Goal: Task Accomplishment & Management: Use online tool/utility

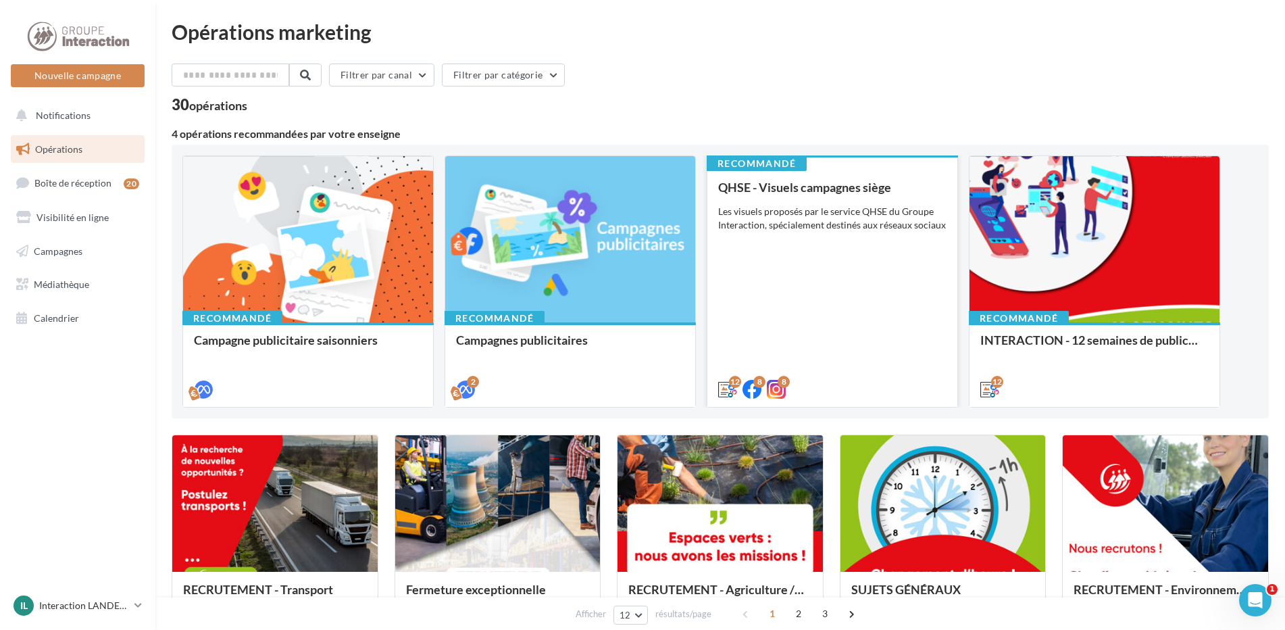
click at [811, 243] on div "QHSE - Visuels campagnes siège Les visuels proposés par le service QHSE du Grou…" at bounding box center [832, 287] width 228 height 214
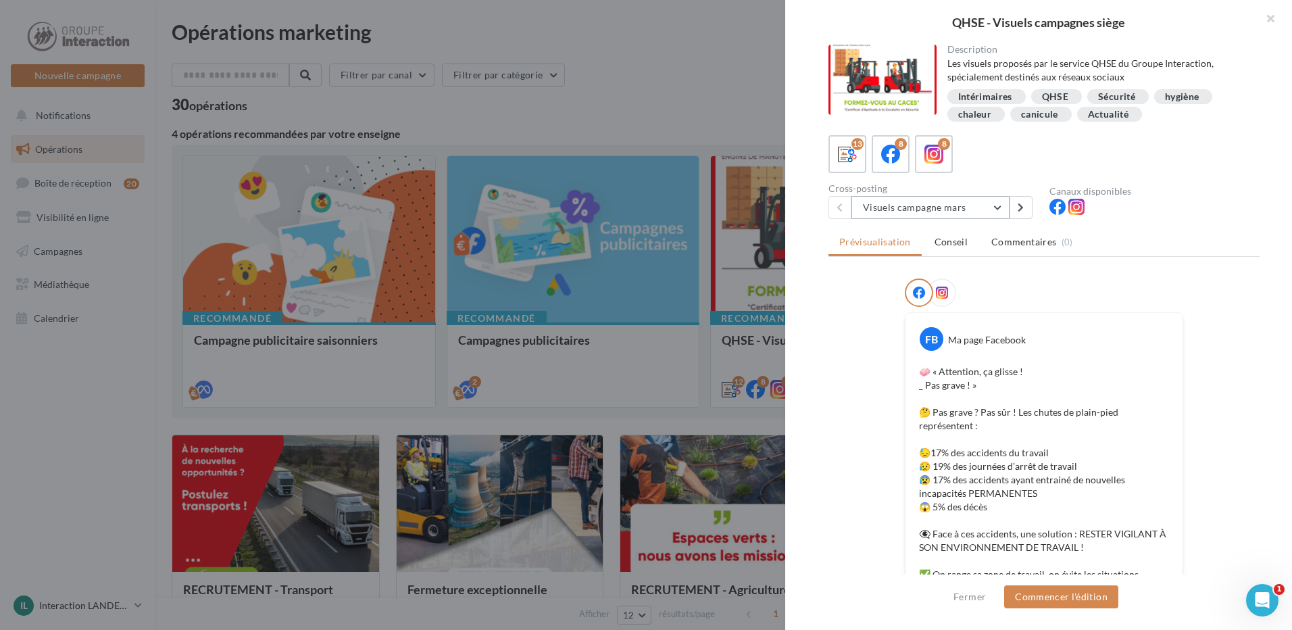
click at [997, 211] on button "Visuels campagne mars" at bounding box center [930, 207] width 158 height 23
click at [1233, 297] on div at bounding box center [1043, 295] width 431 height 34
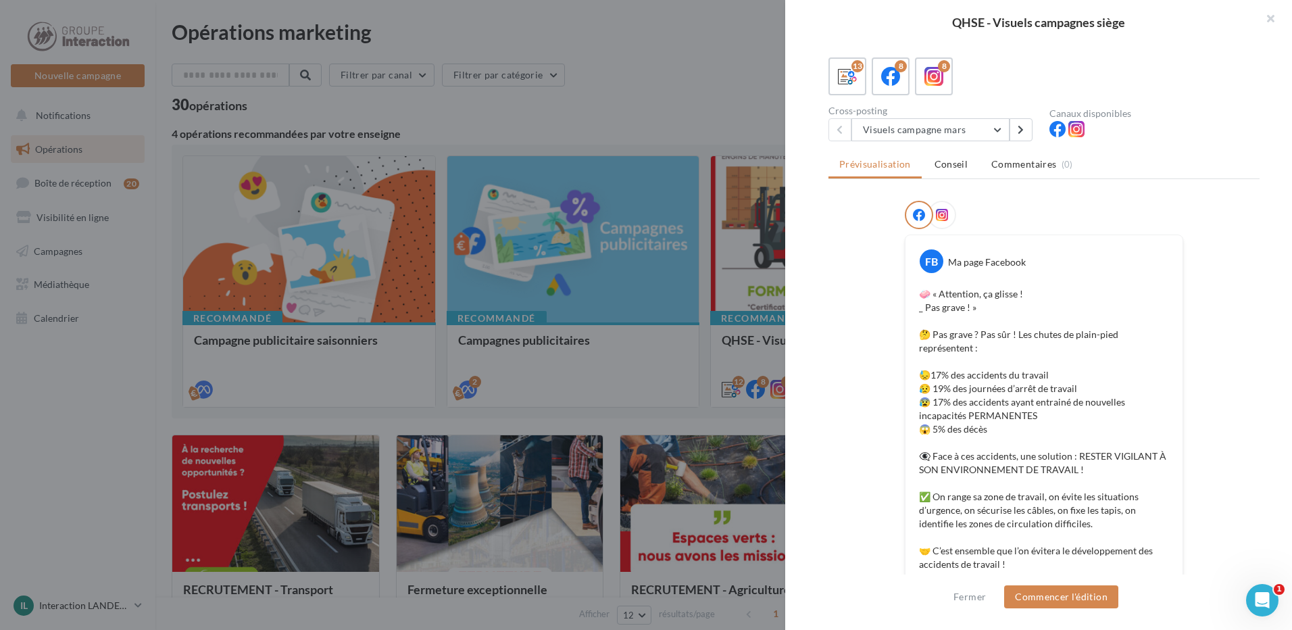
scroll to position [0, 0]
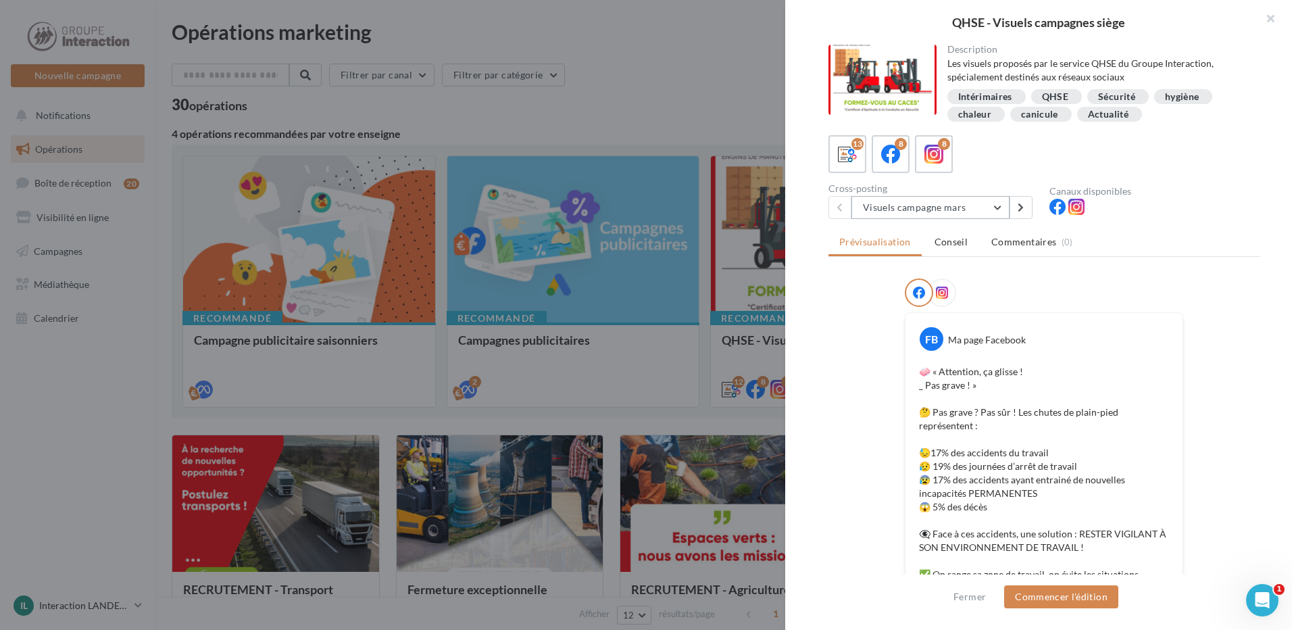
click at [995, 211] on button "Visuels campagne mars" at bounding box center [930, 207] width 158 height 23
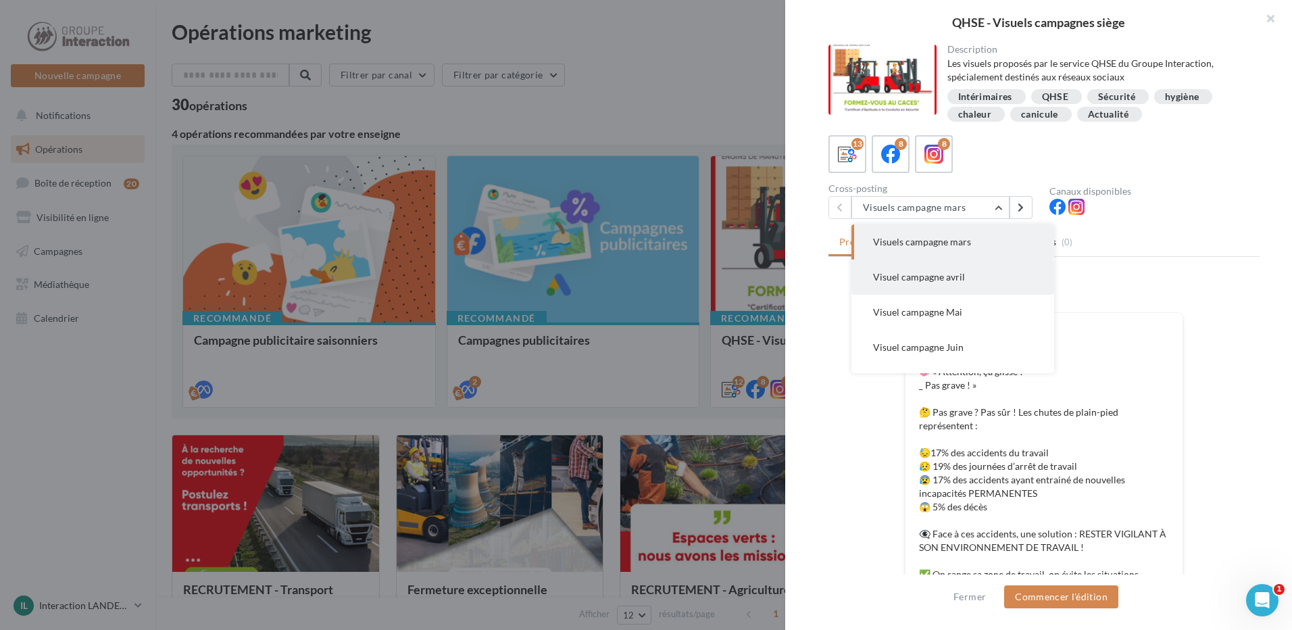
click at [962, 282] on button "Visuel campagne avril" at bounding box center [952, 276] width 203 height 35
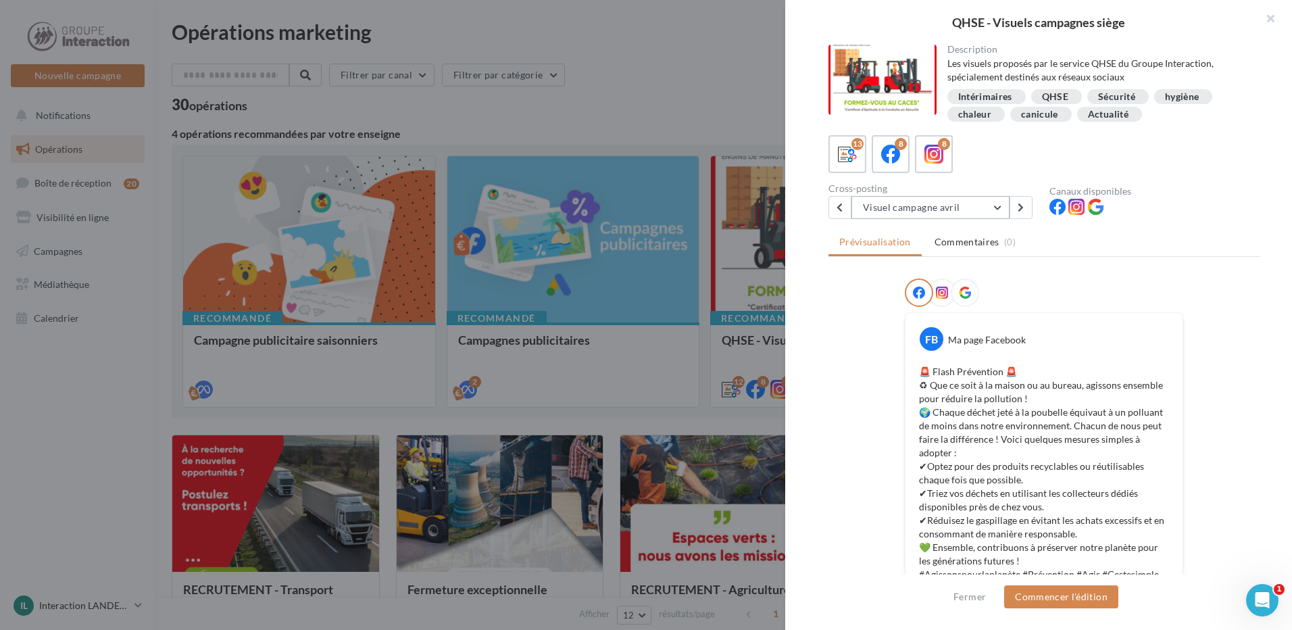
click at [939, 197] on button "Visuel campagne avril" at bounding box center [930, 207] width 158 height 23
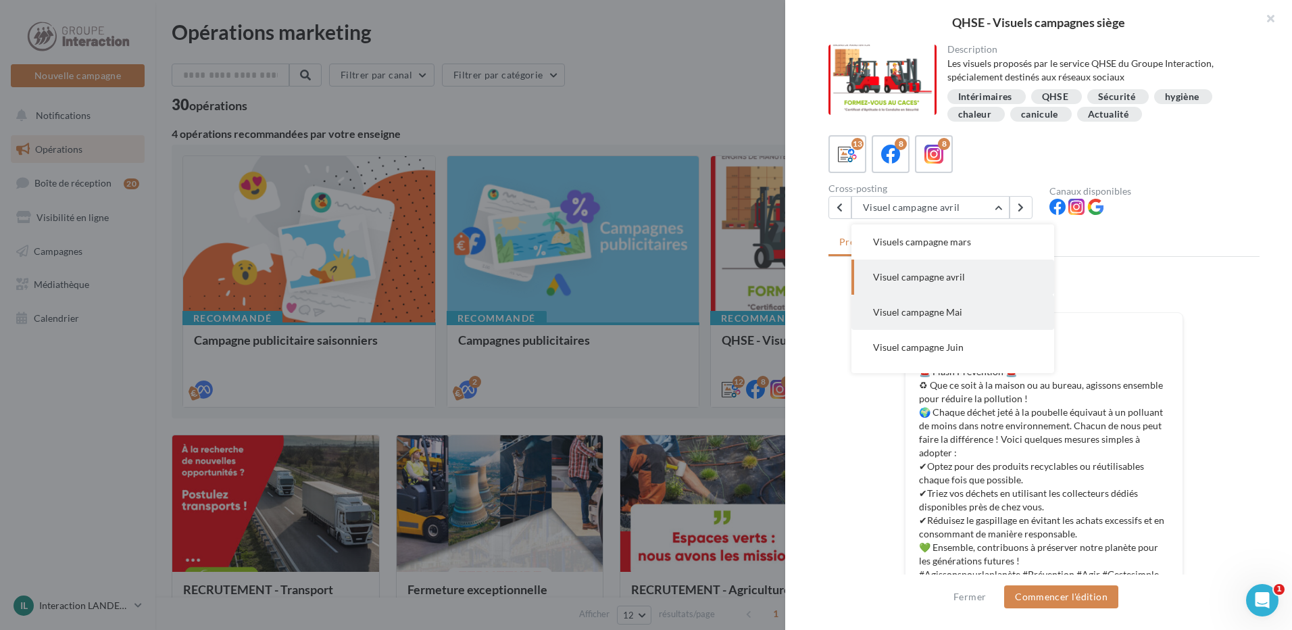
click at [942, 311] on span "Visuel campagne Mai" at bounding box center [917, 311] width 89 height 11
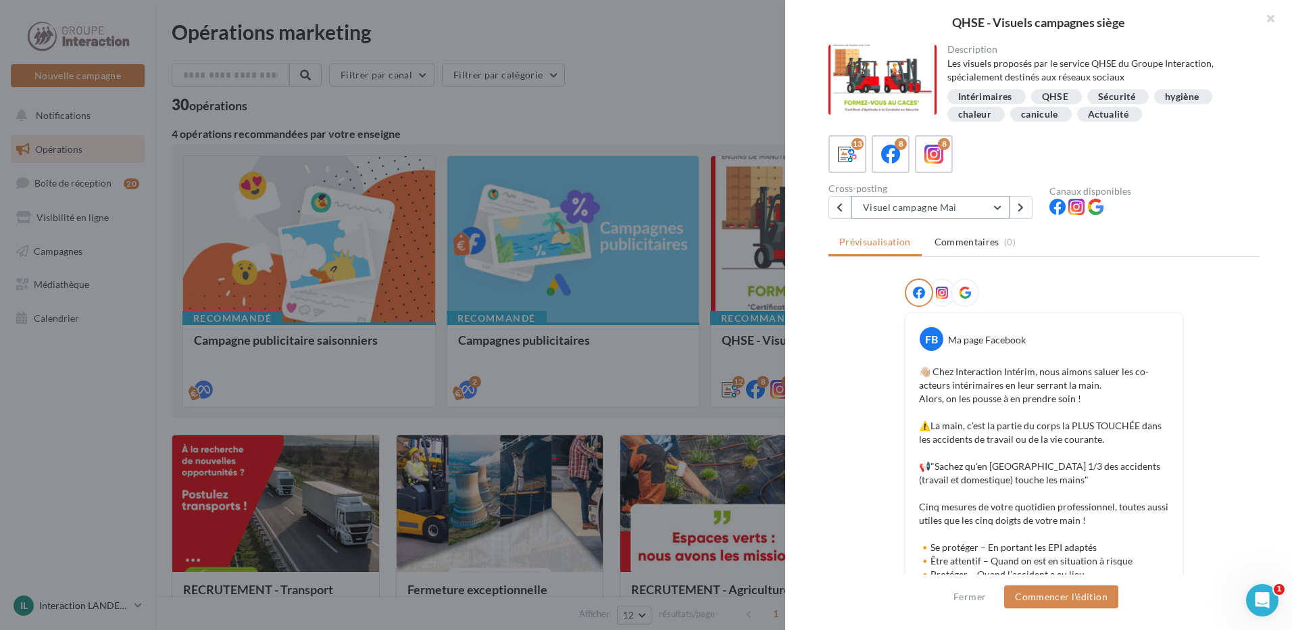
click at [956, 203] on button "Visuel campagne Mai" at bounding box center [930, 207] width 158 height 23
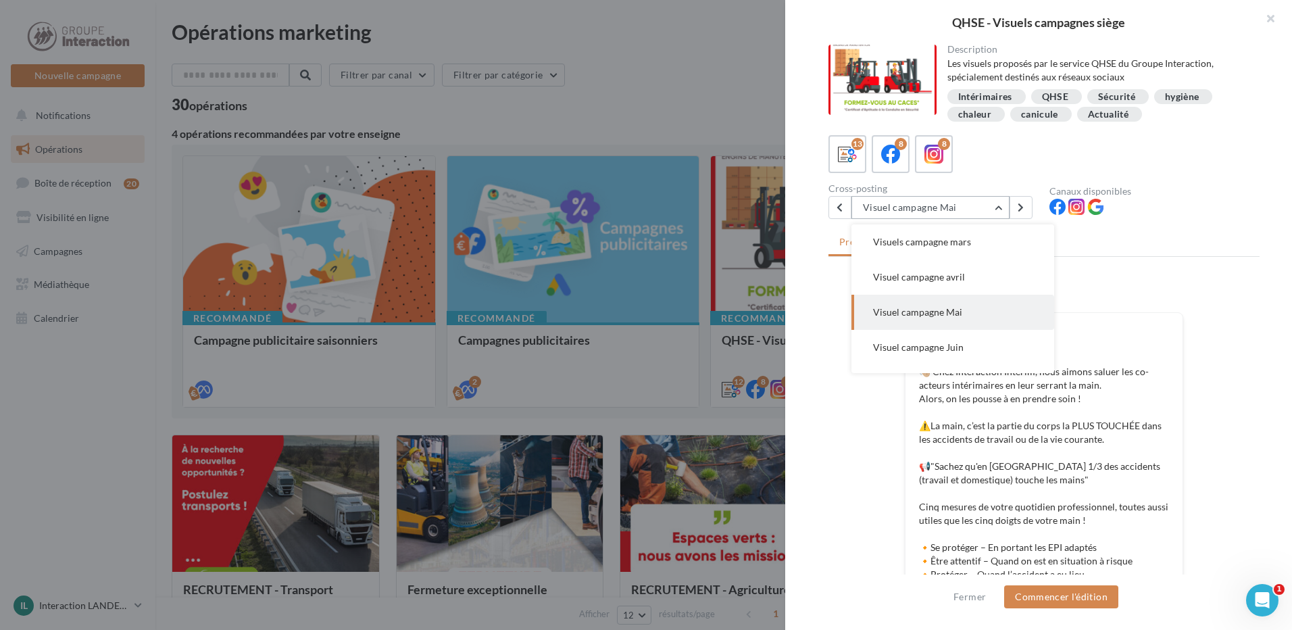
scroll to position [35, 0]
click at [954, 307] on span "Visuel campagne Juin" at bounding box center [918, 311] width 91 height 11
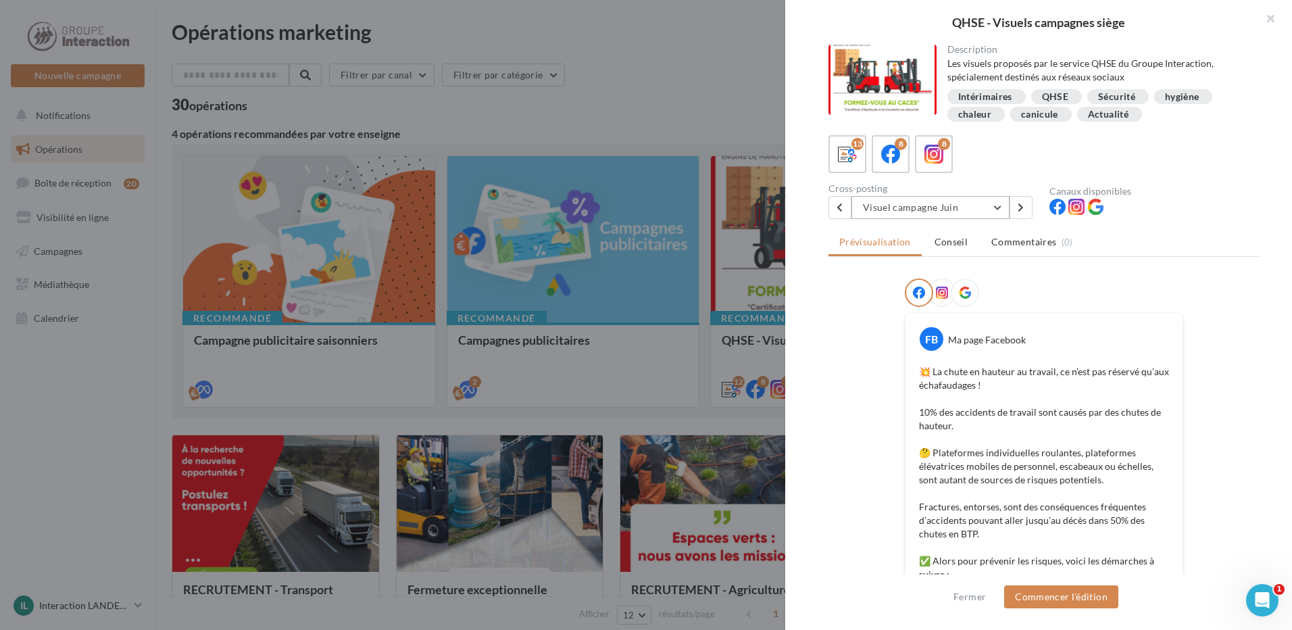
click at [973, 202] on button "Visuel campagne Juin" at bounding box center [930, 207] width 158 height 23
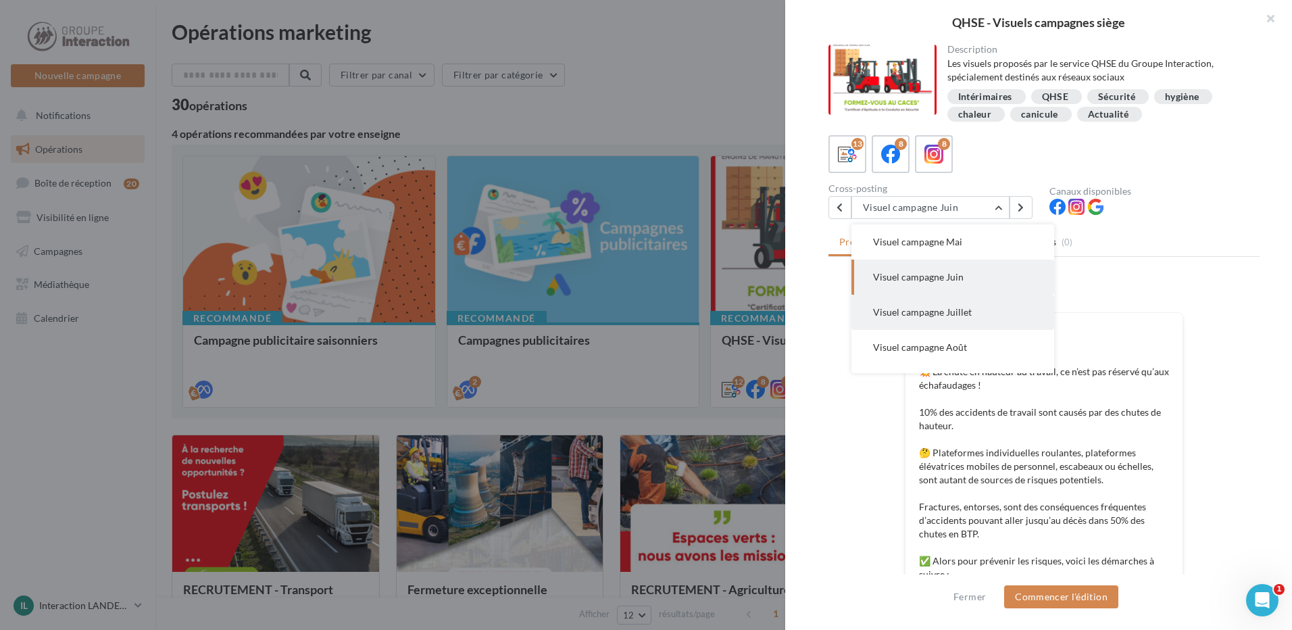
click at [963, 309] on span "Visuel campagne Juillet" at bounding box center [922, 311] width 99 height 11
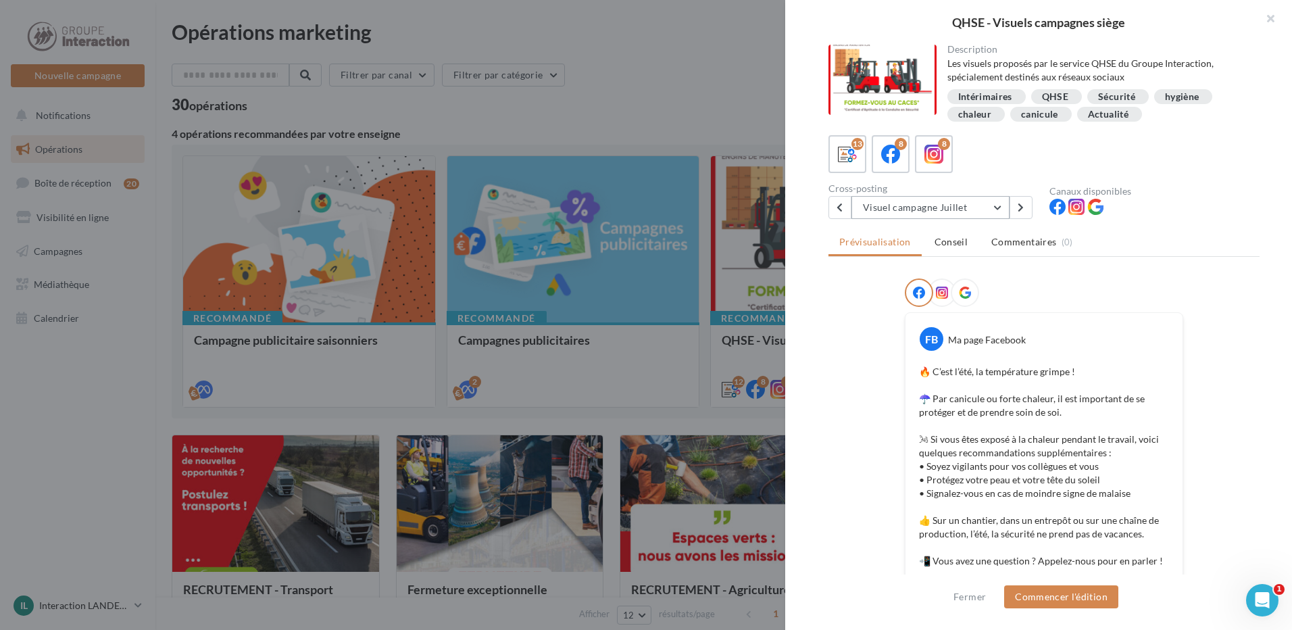
click at [977, 207] on button "Visuel campagne Juillet" at bounding box center [930, 207] width 158 height 23
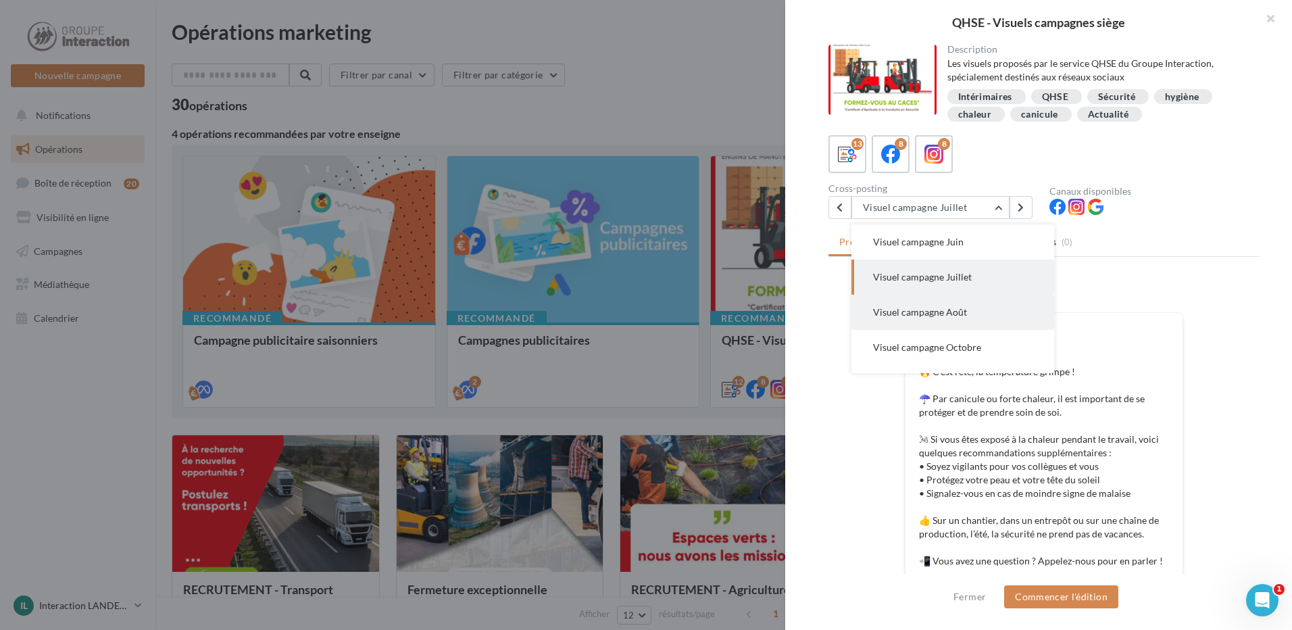
click at [961, 314] on span "Visuel campagne Août" at bounding box center [920, 311] width 94 height 11
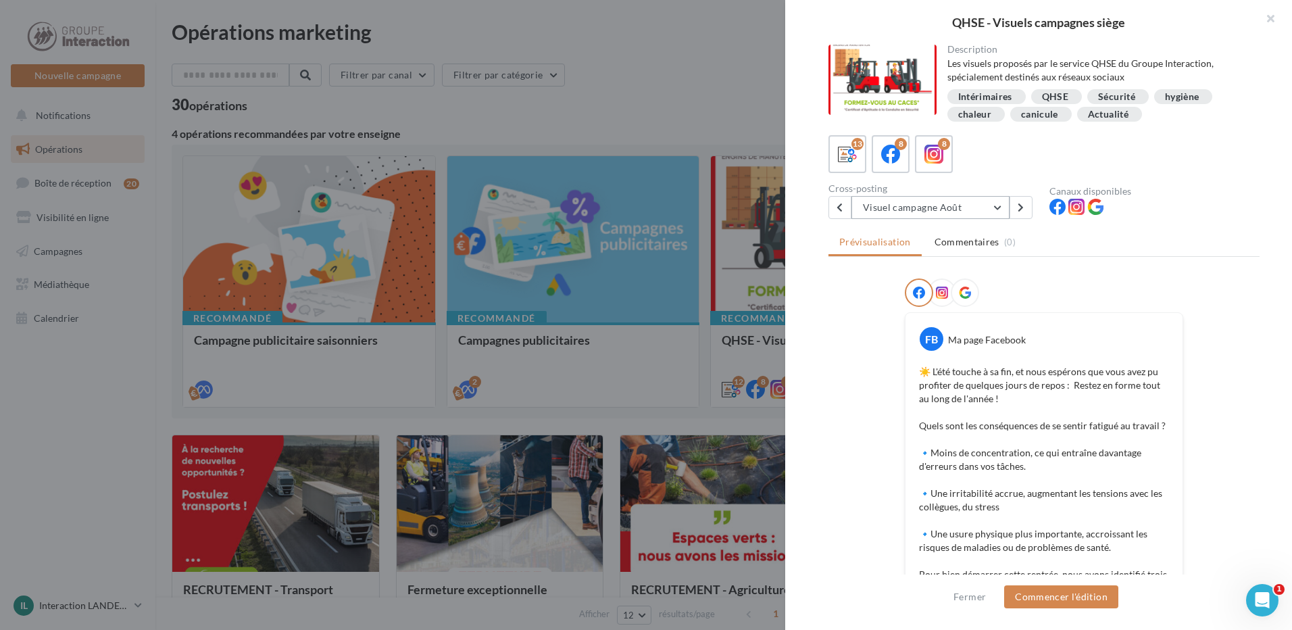
click at [964, 201] on button "Visuel campagne Août" at bounding box center [930, 207] width 158 height 23
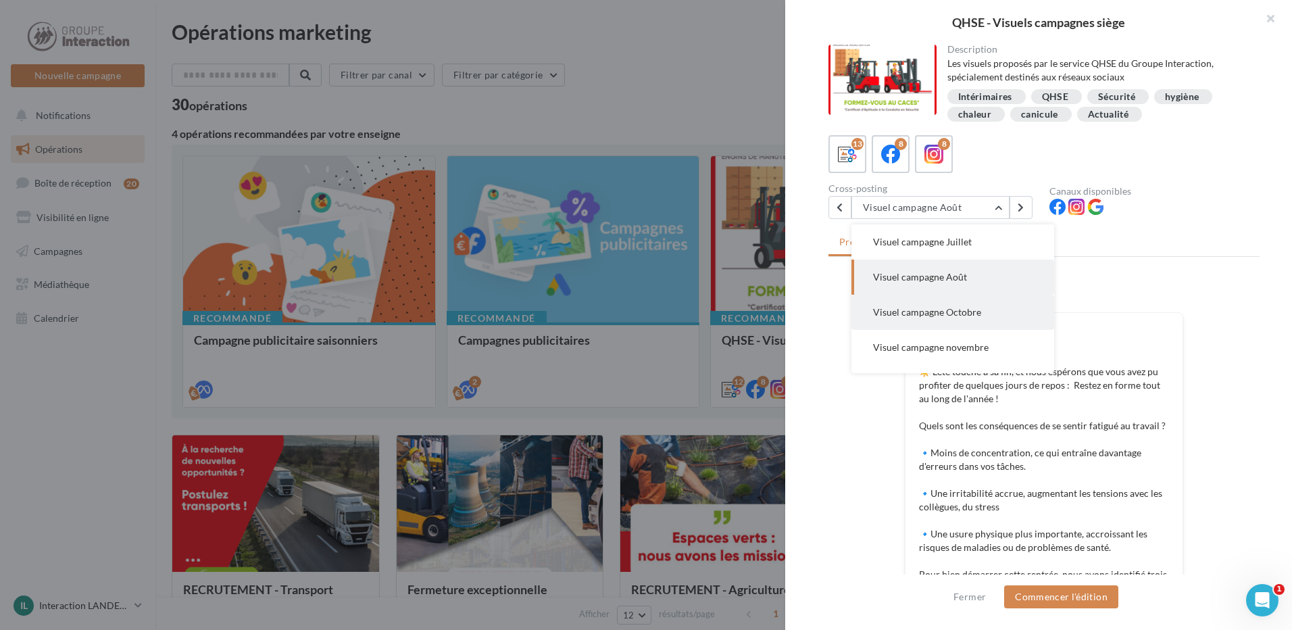
click at [956, 315] on span "Visuel campagne Octobre" at bounding box center [927, 311] width 108 height 11
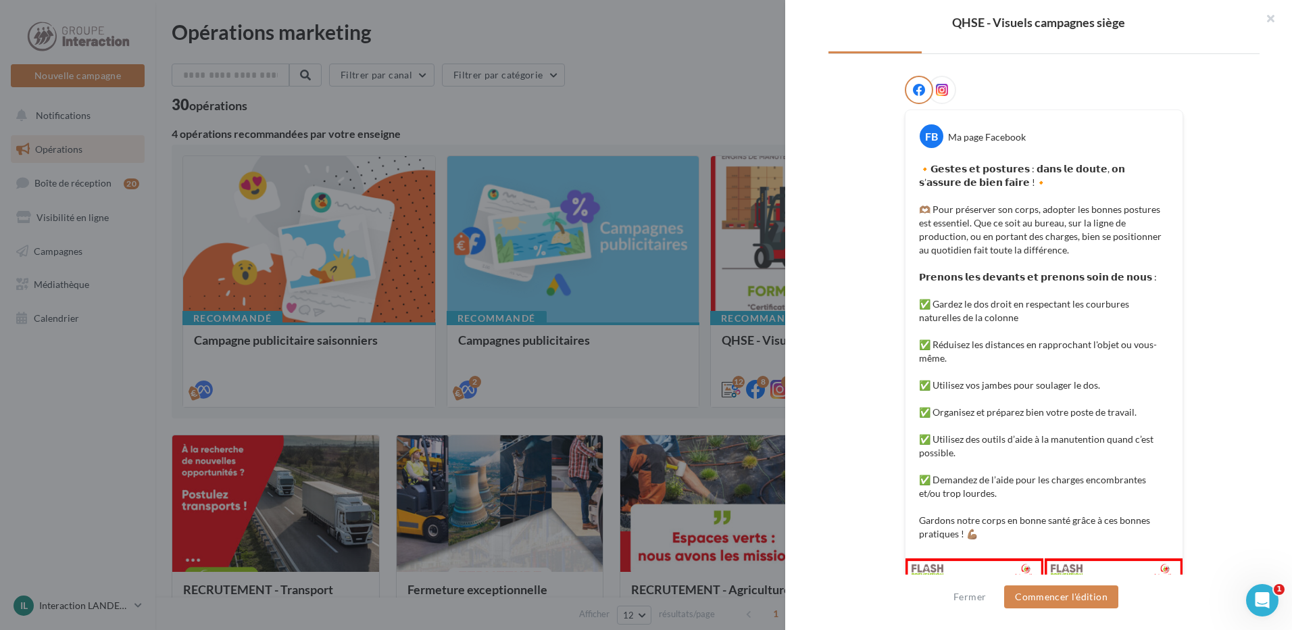
scroll to position [331, 0]
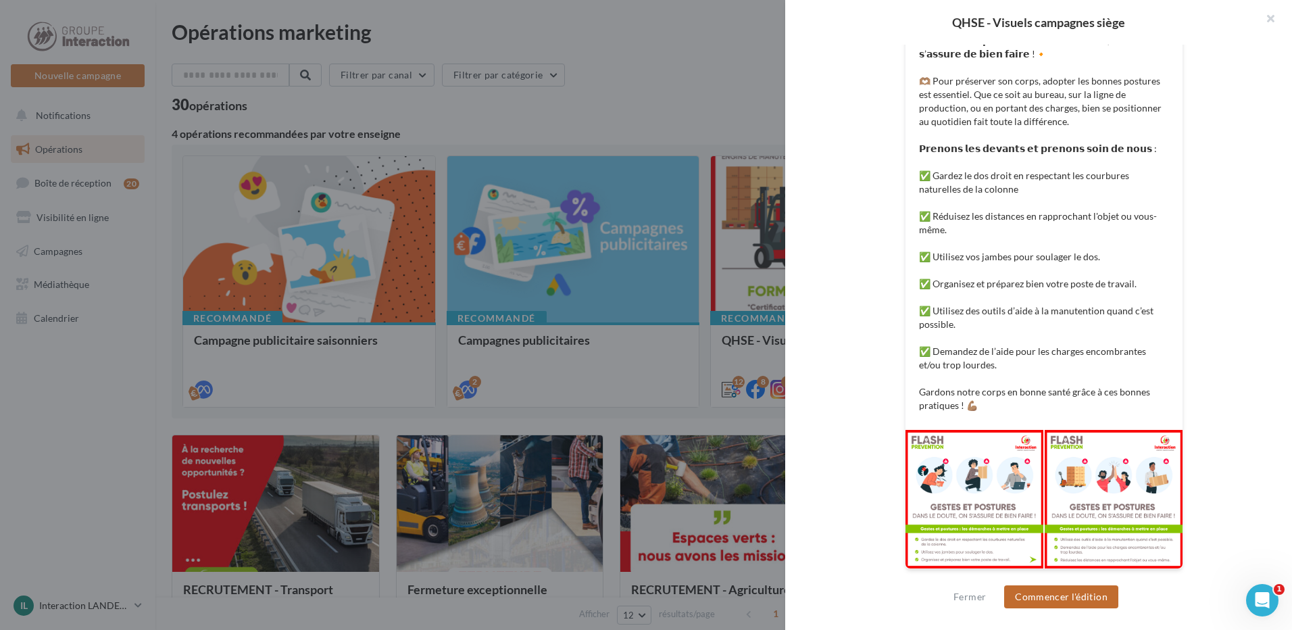
click at [1059, 598] on button "Commencer l'édition" at bounding box center [1061, 596] width 114 height 23
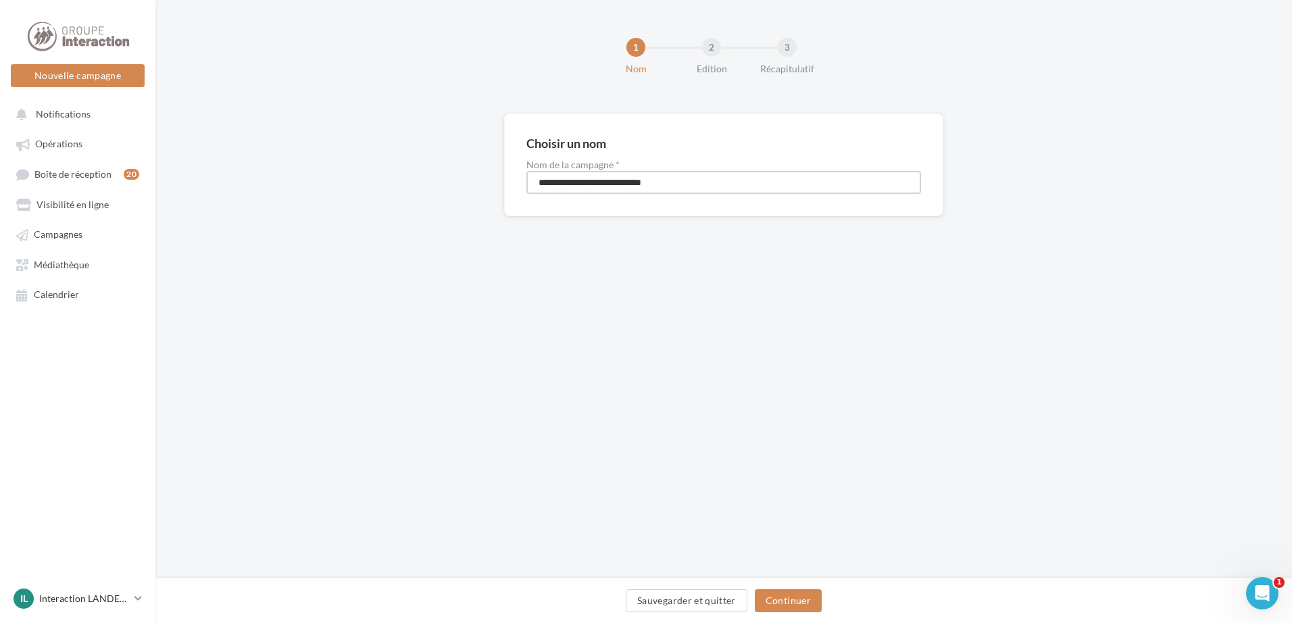
drag, startPoint x: 693, startPoint y: 188, endPoint x: 495, endPoint y: 189, distance: 197.9
click at [495, 189] on div "**********" at bounding box center [723, 186] width 1136 height 146
type input "**********"
click at [777, 597] on button "Continuer" at bounding box center [788, 600] width 67 height 23
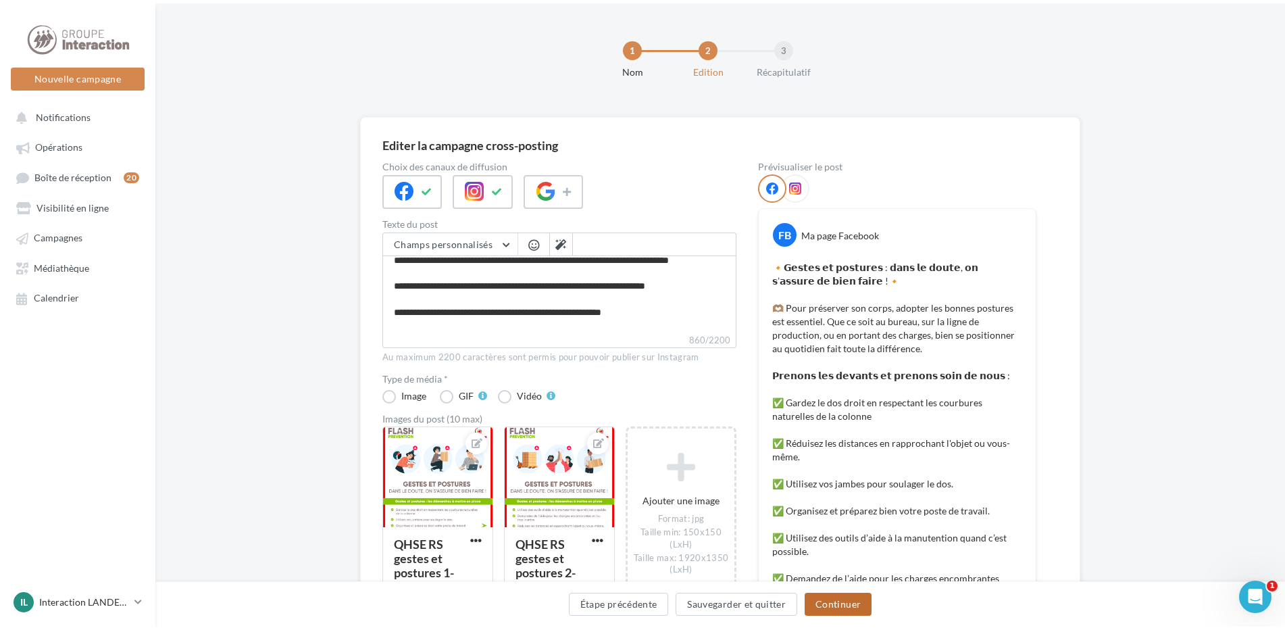
scroll to position [98, 0]
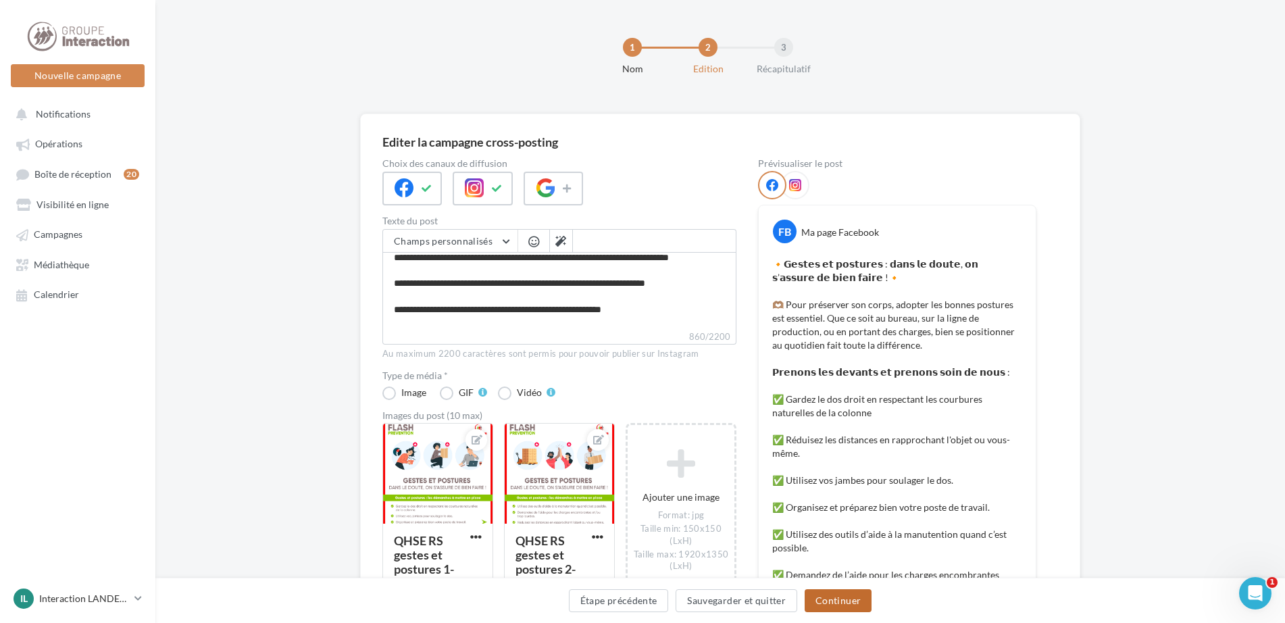
click at [827, 605] on button "Continuer" at bounding box center [838, 600] width 67 height 23
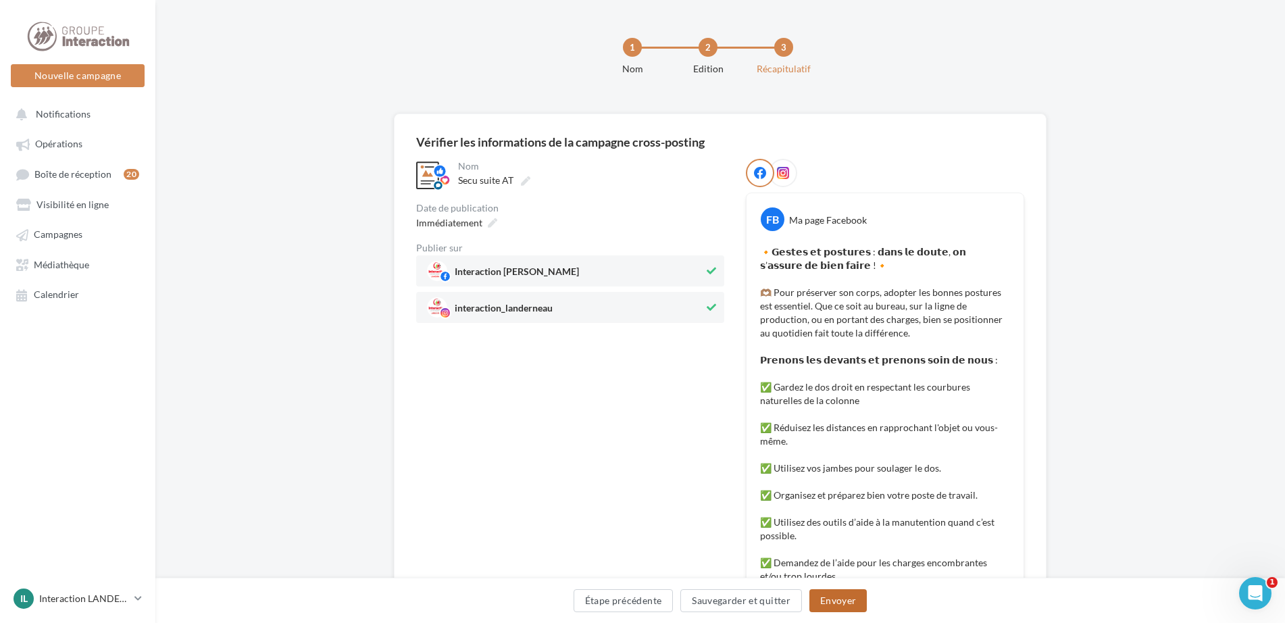
click at [845, 603] on button "Envoyer" at bounding box center [837, 600] width 57 height 23
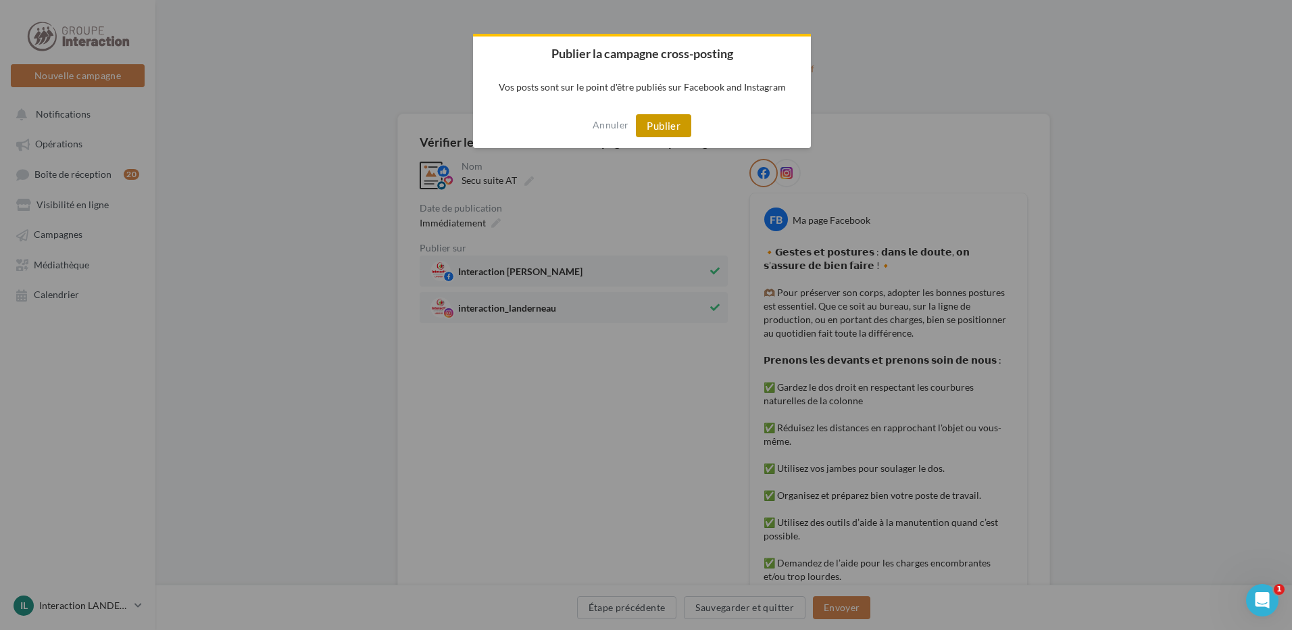
click at [659, 124] on button "Publier" at bounding box center [663, 125] width 55 height 23
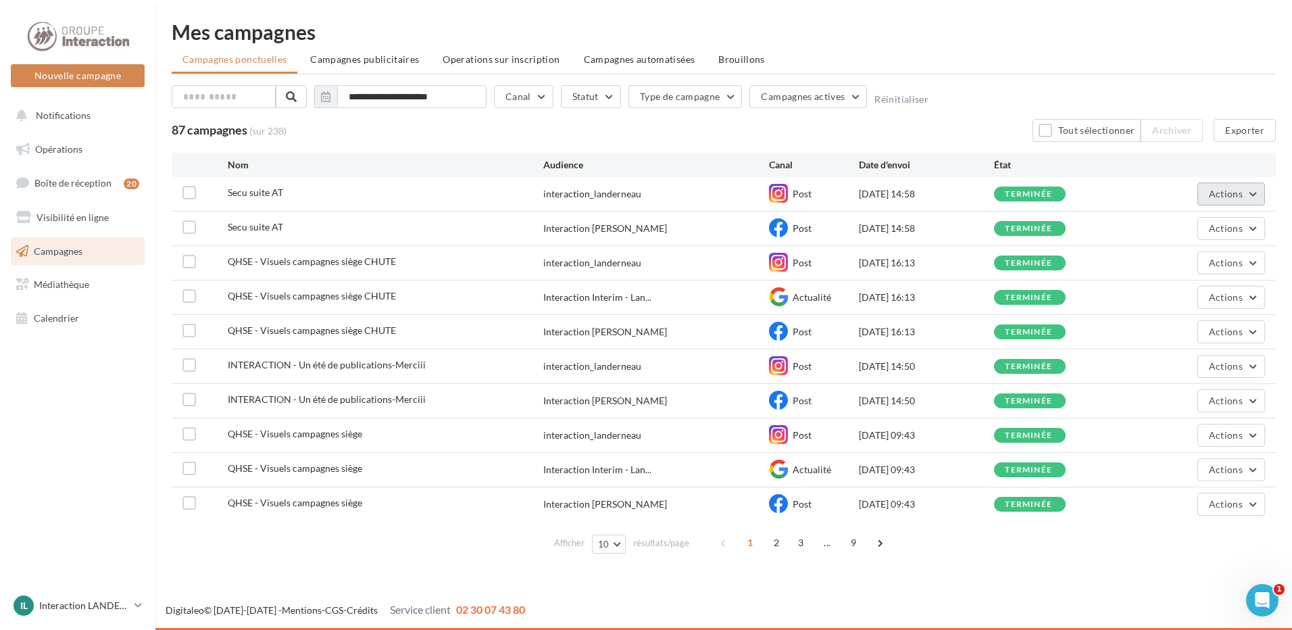
click at [1227, 195] on span "Actions" at bounding box center [1225, 193] width 34 height 11
click at [1080, 183] on div "Secu suite AT interaction_landerneau Post [DATE] 14:58 terminée Actions Voir le…" at bounding box center [724, 194] width 1104 height 34
click at [838, 195] on div "Post" at bounding box center [814, 194] width 90 height 20
